Goal: Find specific page/section: Find specific page/section

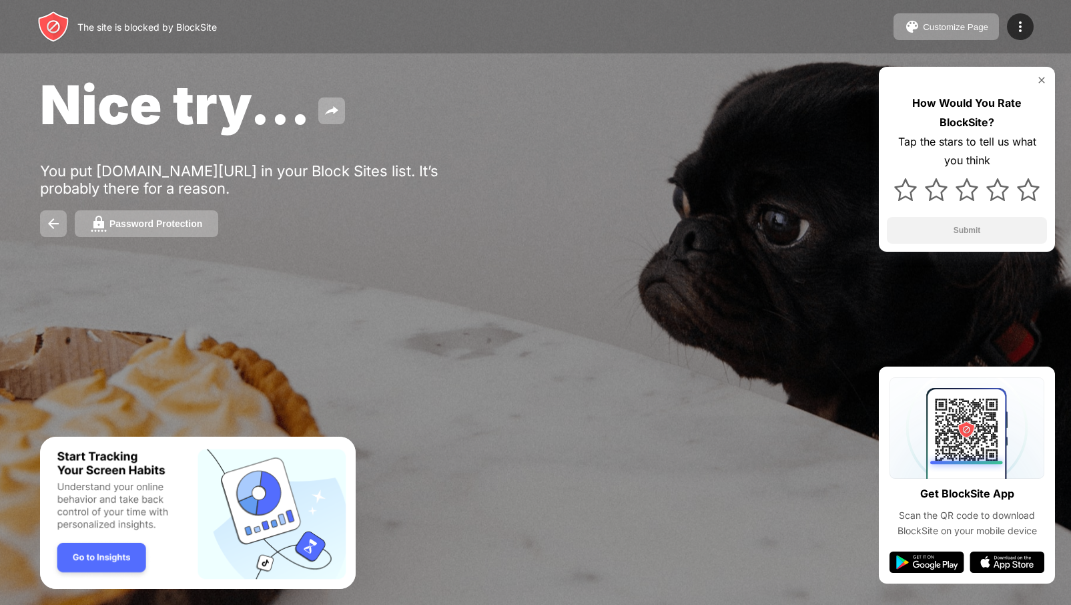
click at [82, 560] on img "Banner Message" at bounding box center [198, 512] width 316 height 153
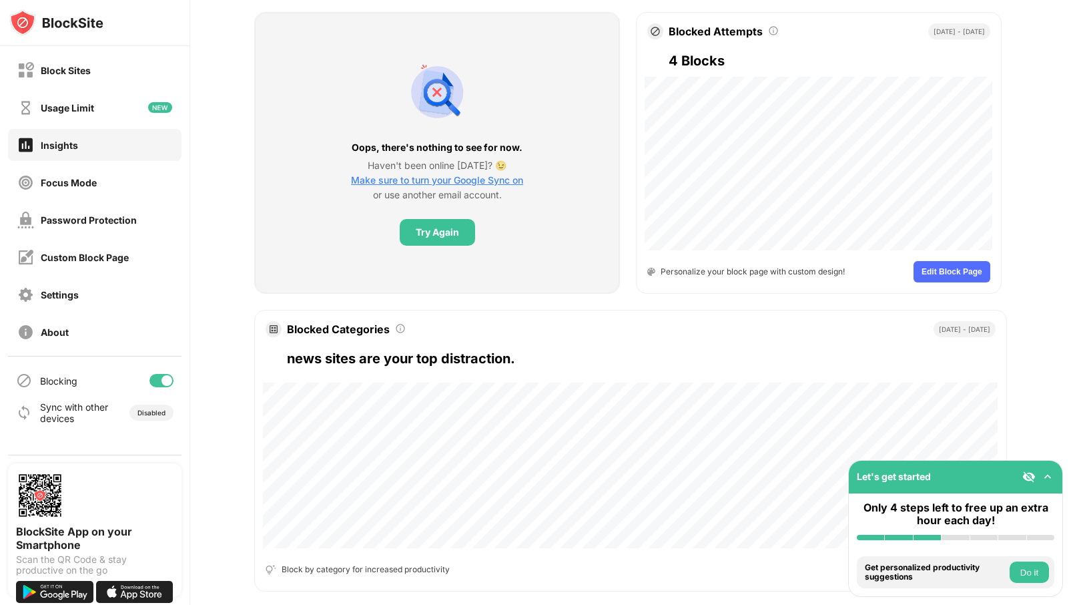
scroll to position [520, 0]
